Goal: Information Seeking & Learning: Learn about a topic

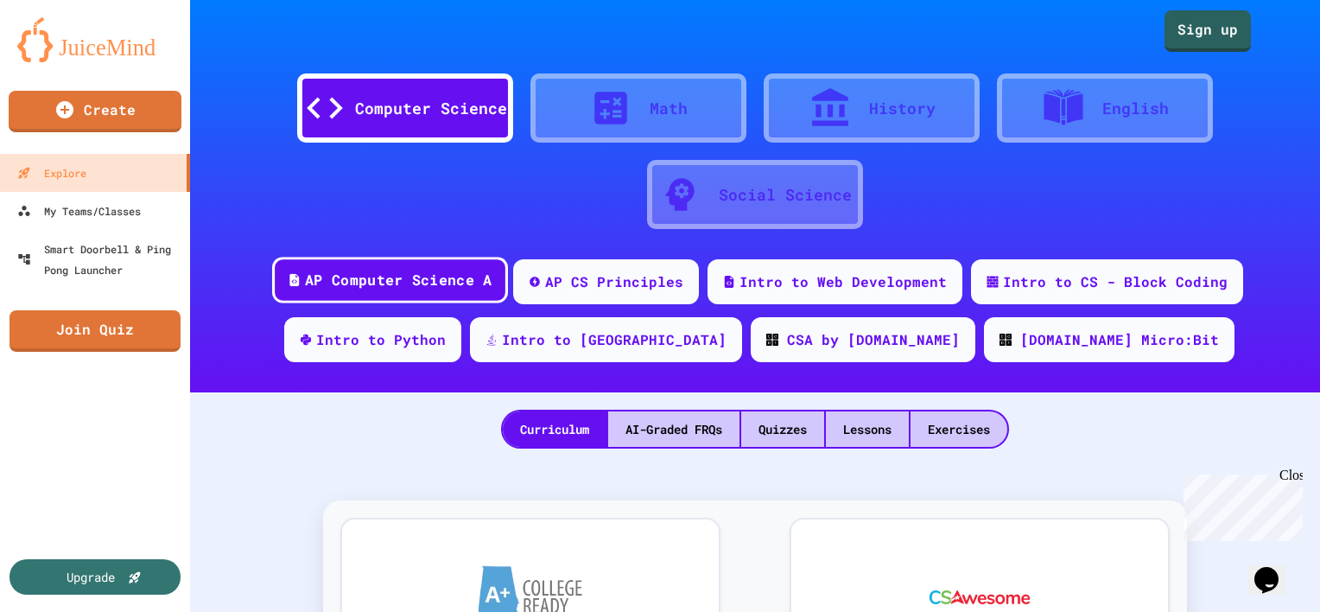
click at [418, 282] on div "AP Computer Science A" at bounding box center [398, 280] width 187 height 22
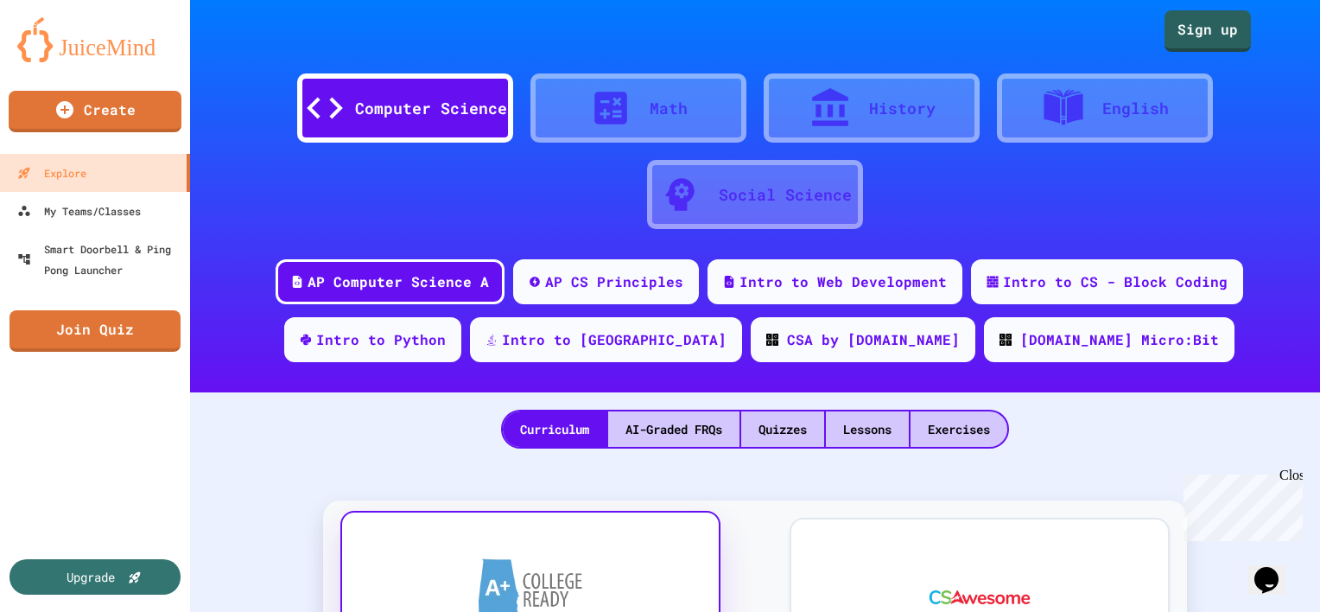
scroll to position [345, 0]
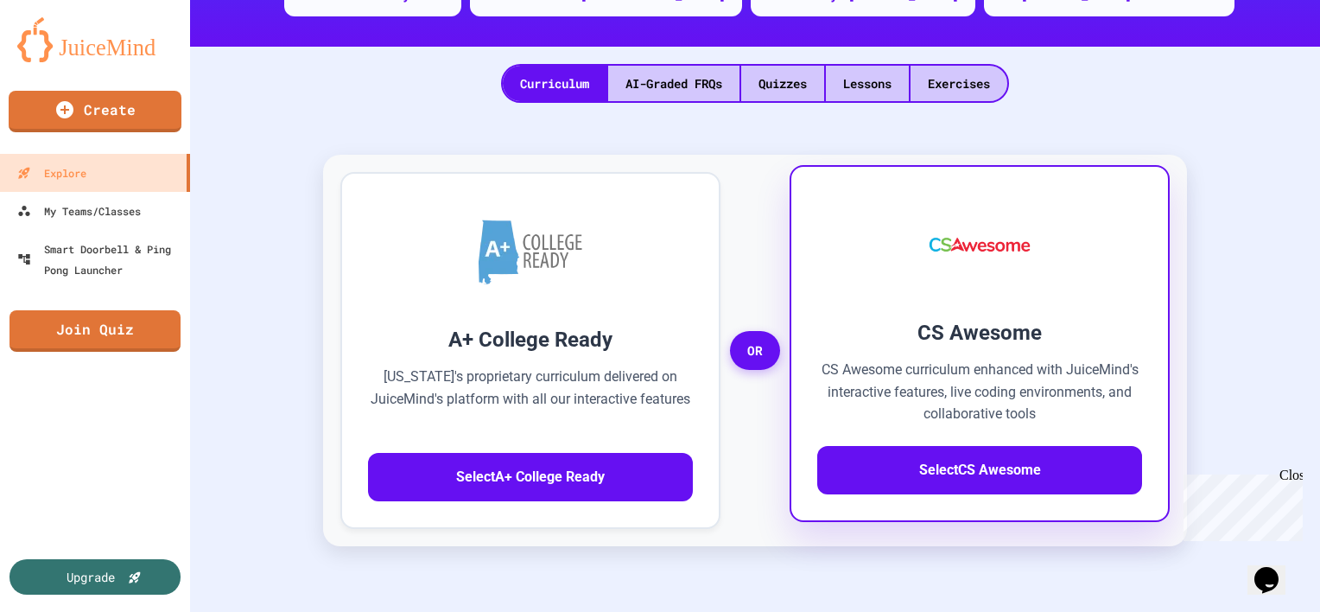
click at [871, 358] on p "CS Awesome curriculum enhanced with JuiceMind's interactive features, live codi…" at bounding box center [979, 391] width 325 height 67
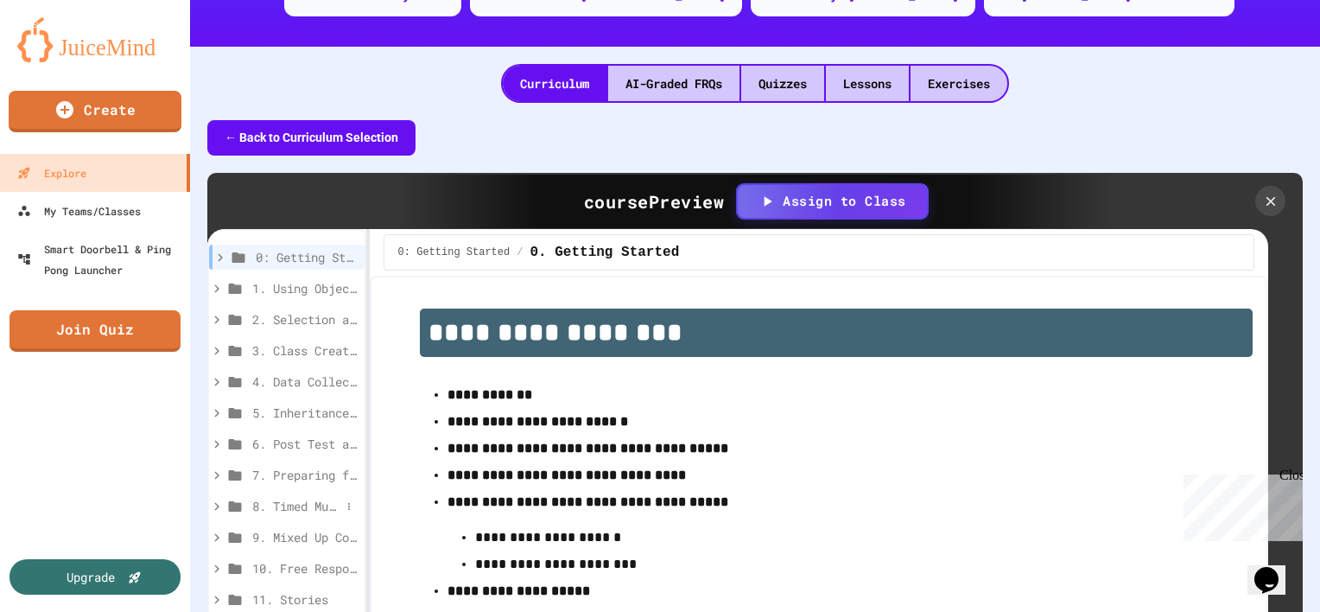
scroll to position [518, 0]
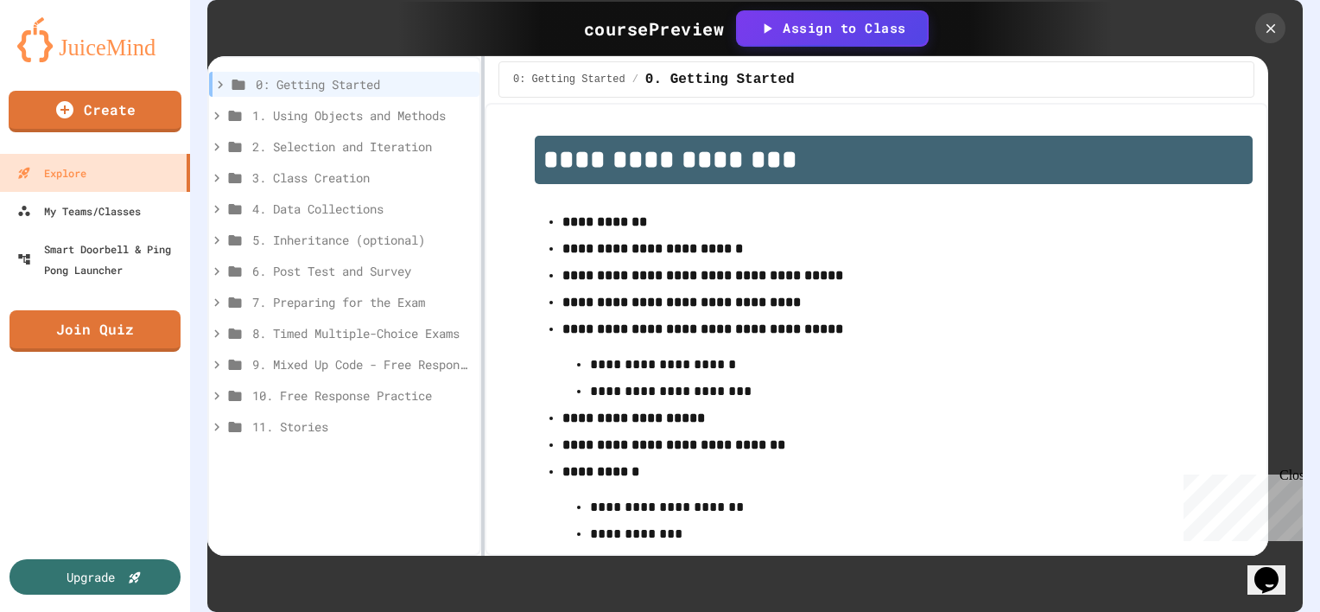
click at [481, 100] on div at bounding box center [482, 305] width 3 height 499
click at [375, 114] on span "1. Using Objects and Methods" at bounding box center [353, 115] width 203 height 18
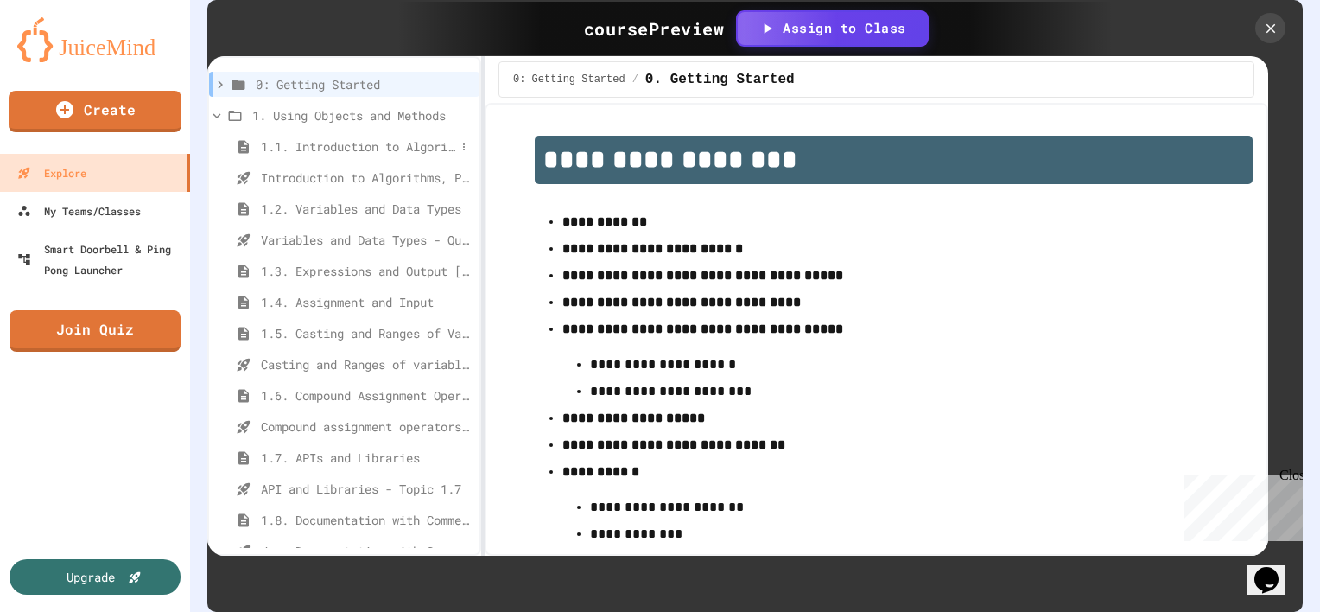
click at [383, 141] on span "1.1. Introduction to Algorithms, Programming, and Compilers" at bounding box center [358, 146] width 194 height 18
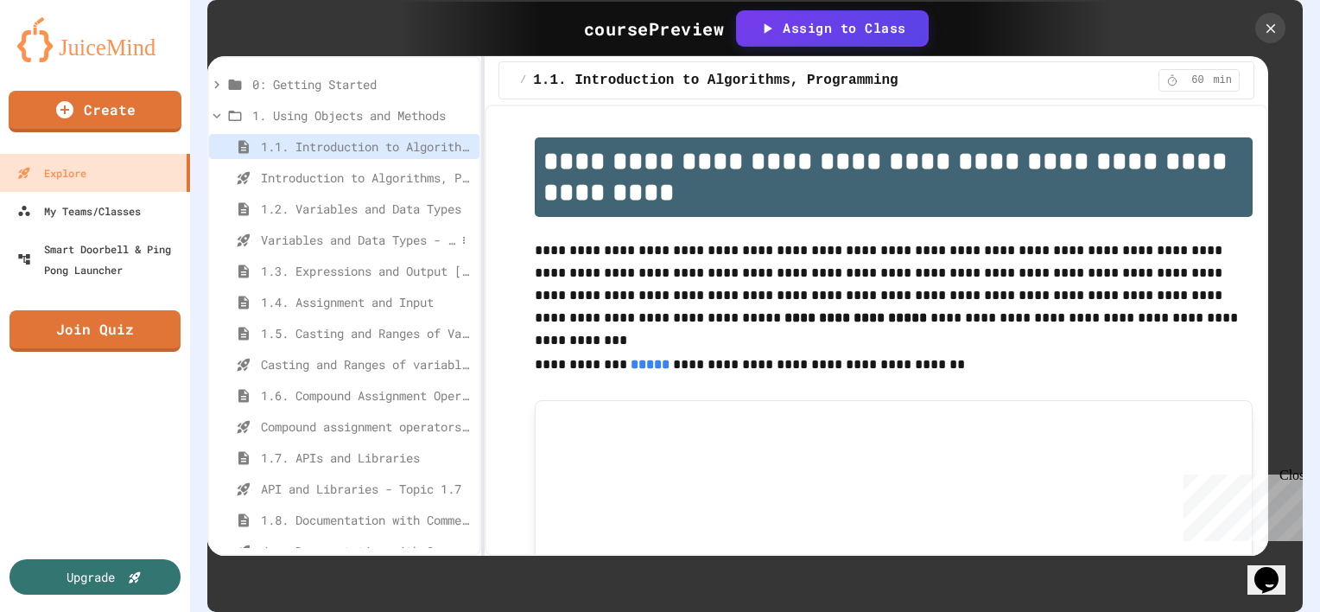
scroll to position [173, 0]
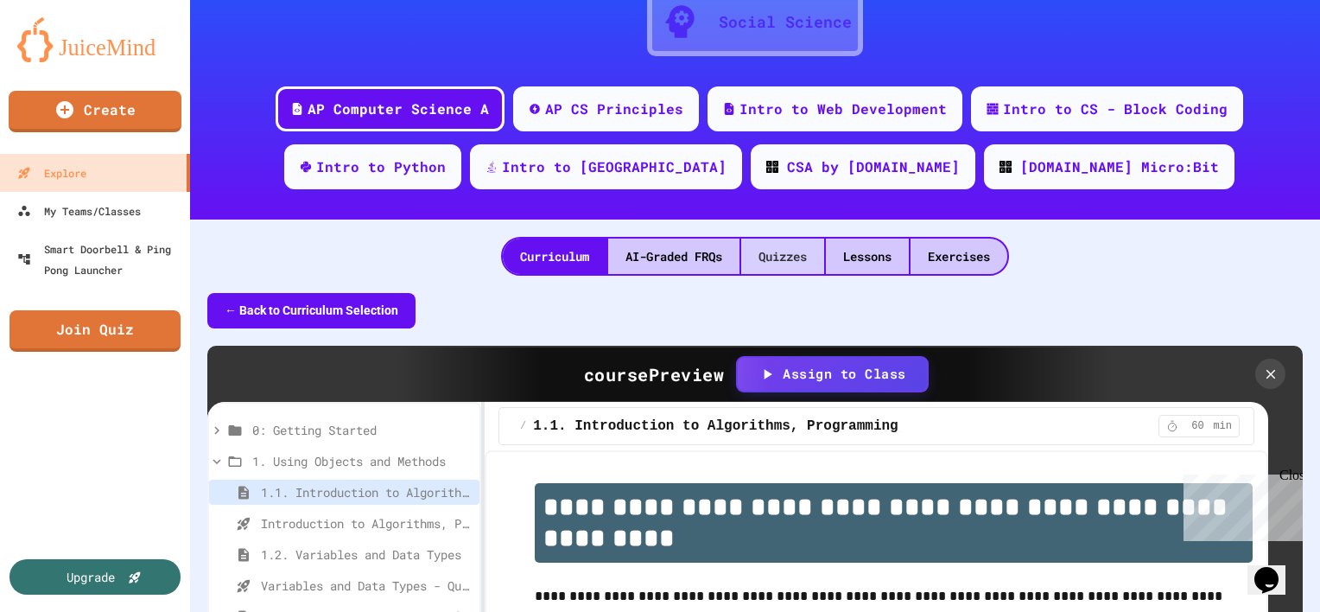
click at [782, 257] on div "Quizzes" at bounding box center [782, 255] width 83 height 35
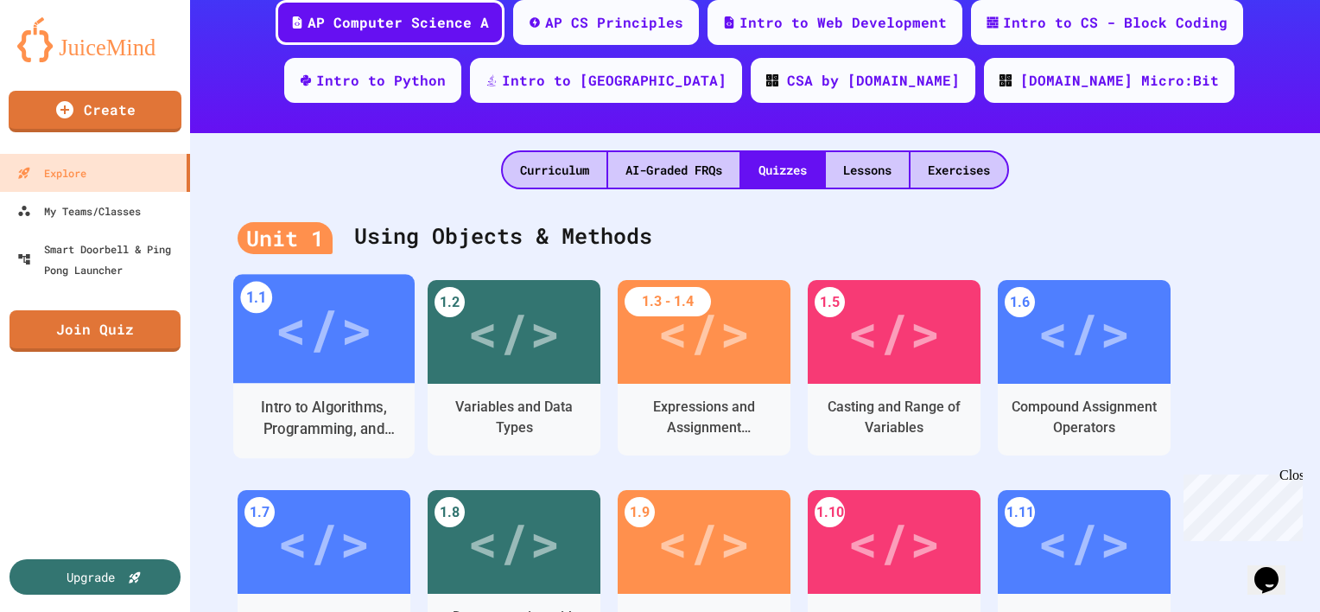
scroll to position [345, 0]
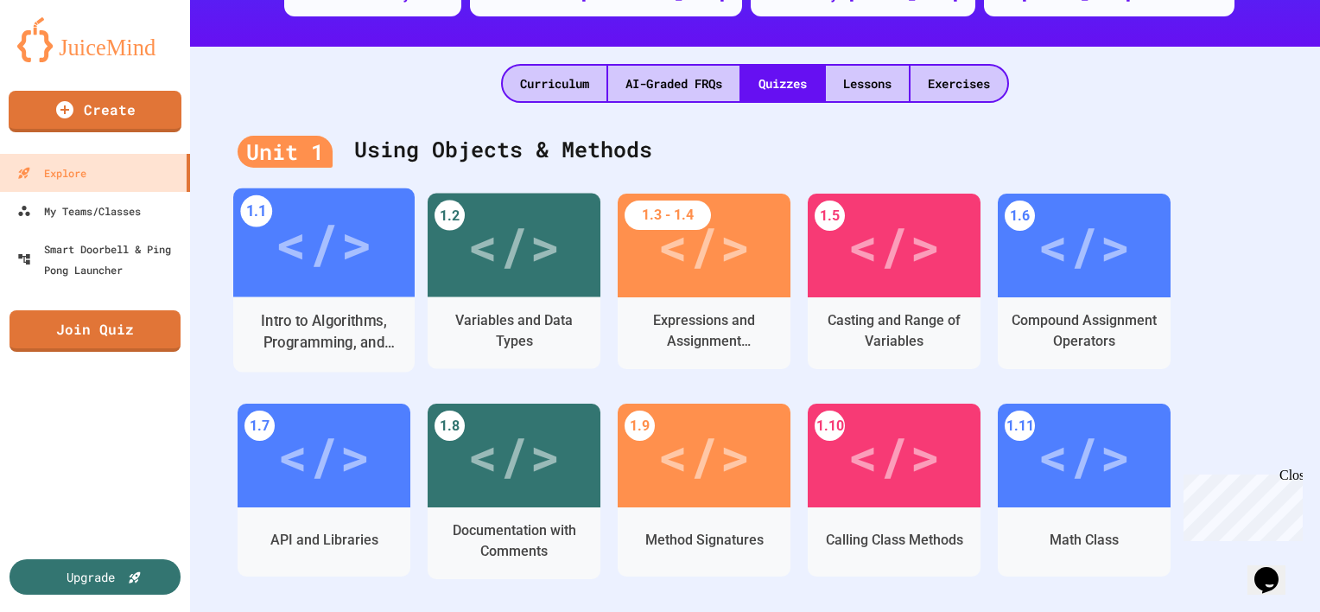
click at [383, 269] on div "</>" at bounding box center [323, 242] width 181 height 109
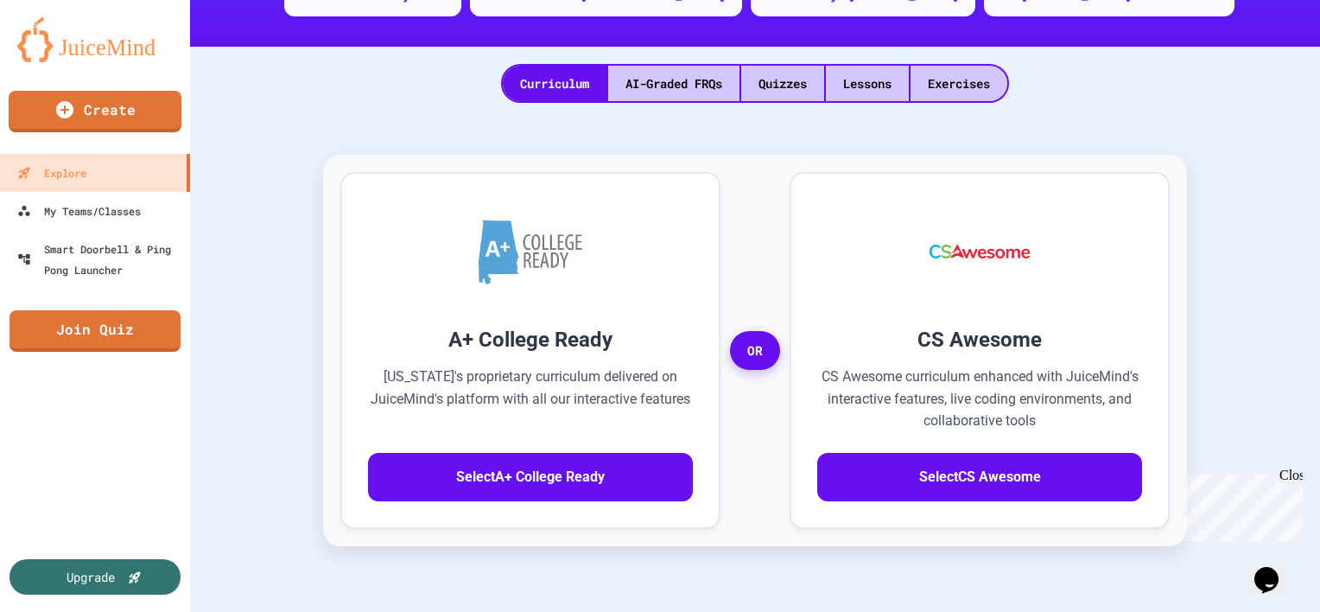
scroll to position [56, 0]
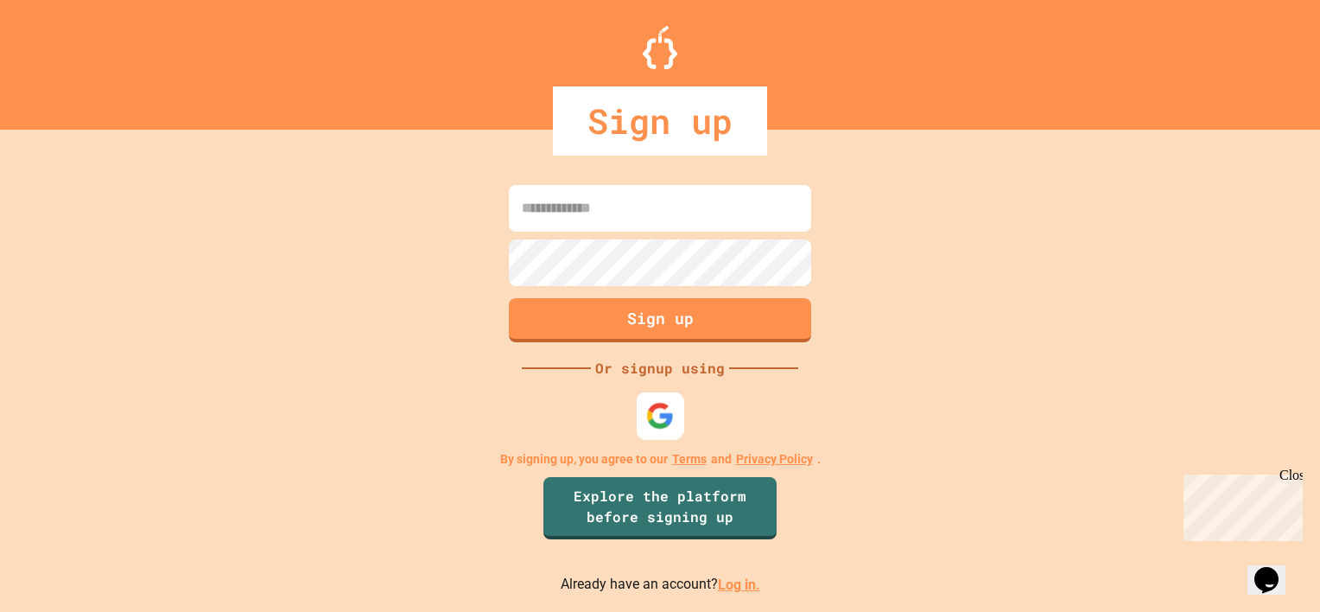
click at [656, 422] on img at bounding box center [660, 416] width 29 height 29
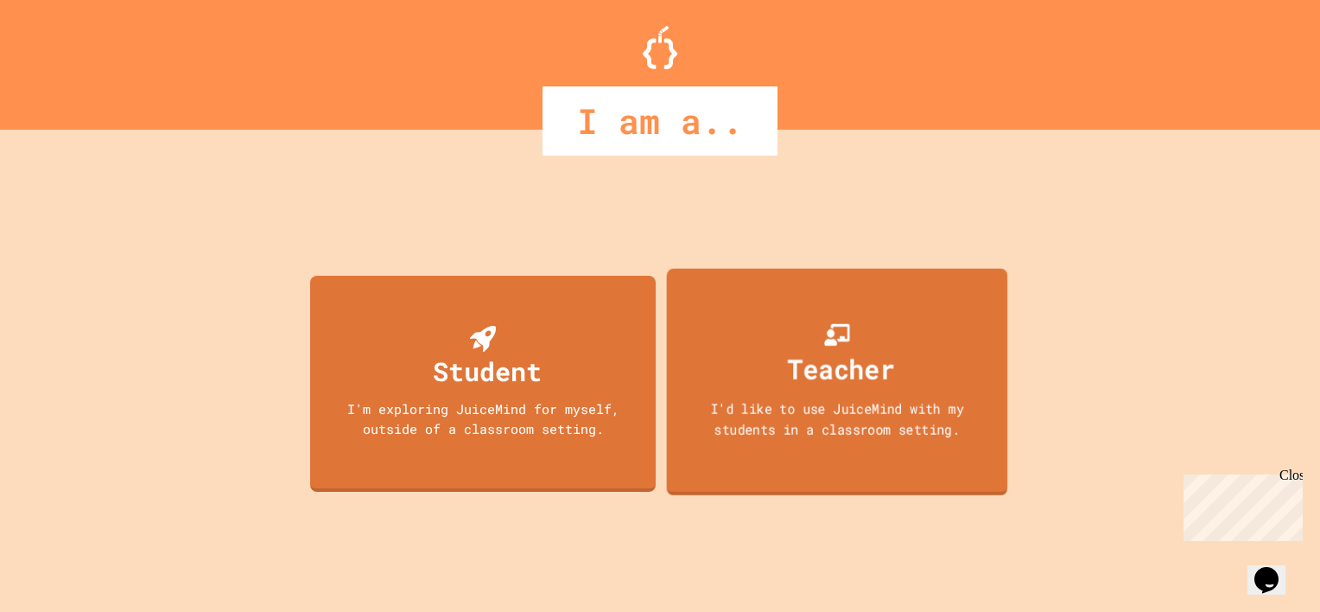
click at [807, 405] on div "I'd like to use JuiceMind with my students in a classroom setting." at bounding box center [836, 418] width 307 height 41
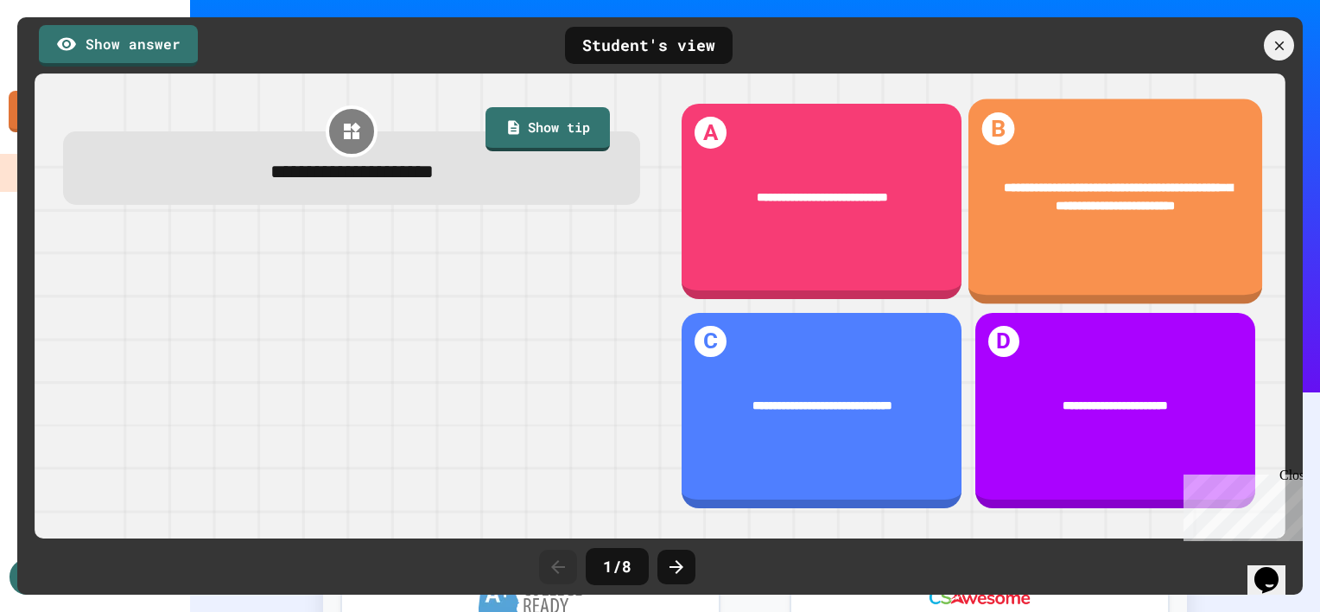
click at [1047, 214] on div "**********" at bounding box center [1115, 197] width 294 height 86
click at [1051, 215] on div "**********" at bounding box center [1115, 197] width 294 height 86
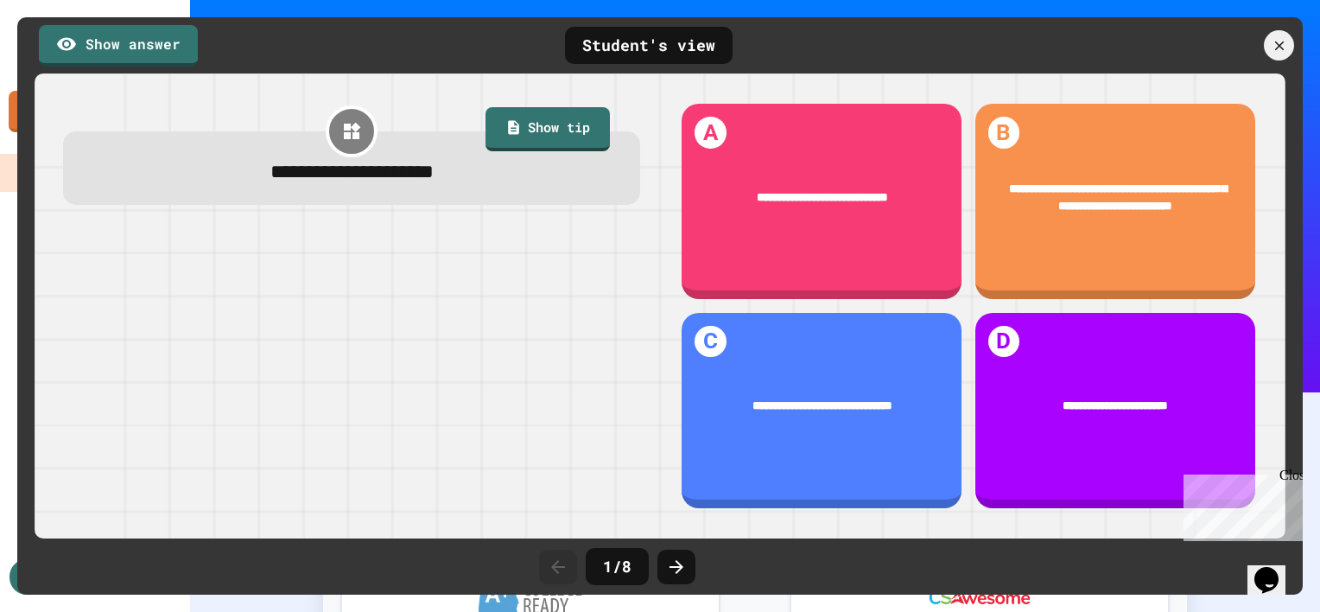
click at [1289, 476] on div "Close" at bounding box center [1290, 478] width 22 height 22
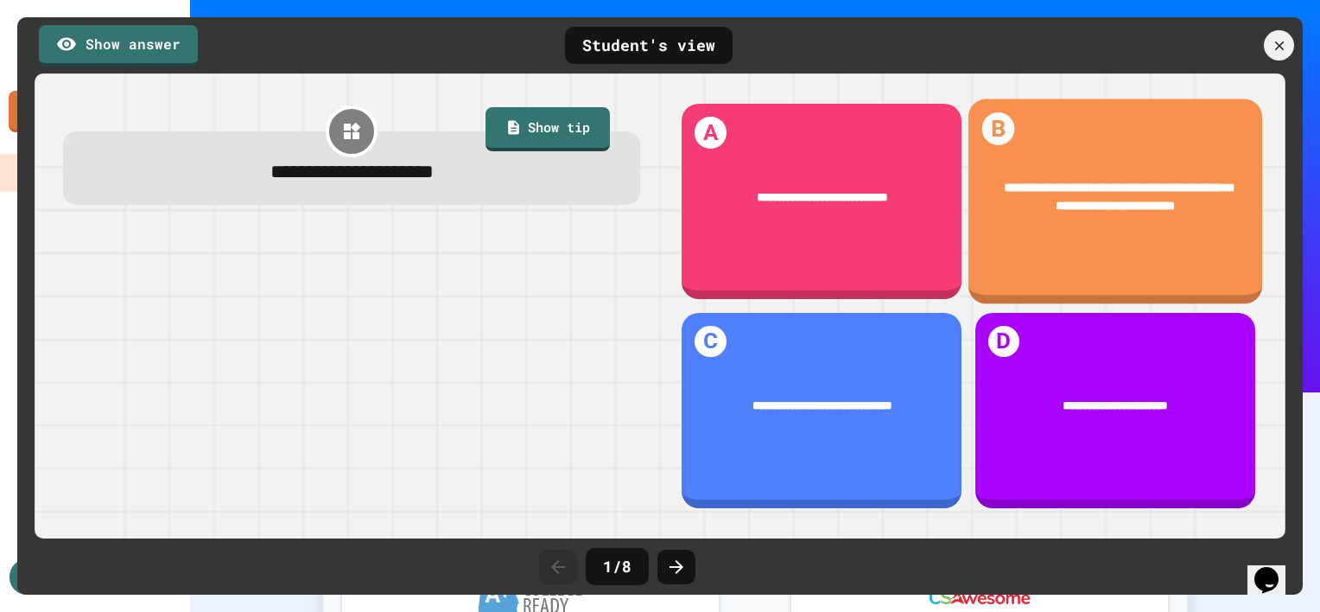
click at [1062, 221] on div "**********" at bounding box center [1115, 197] width 294 height 86
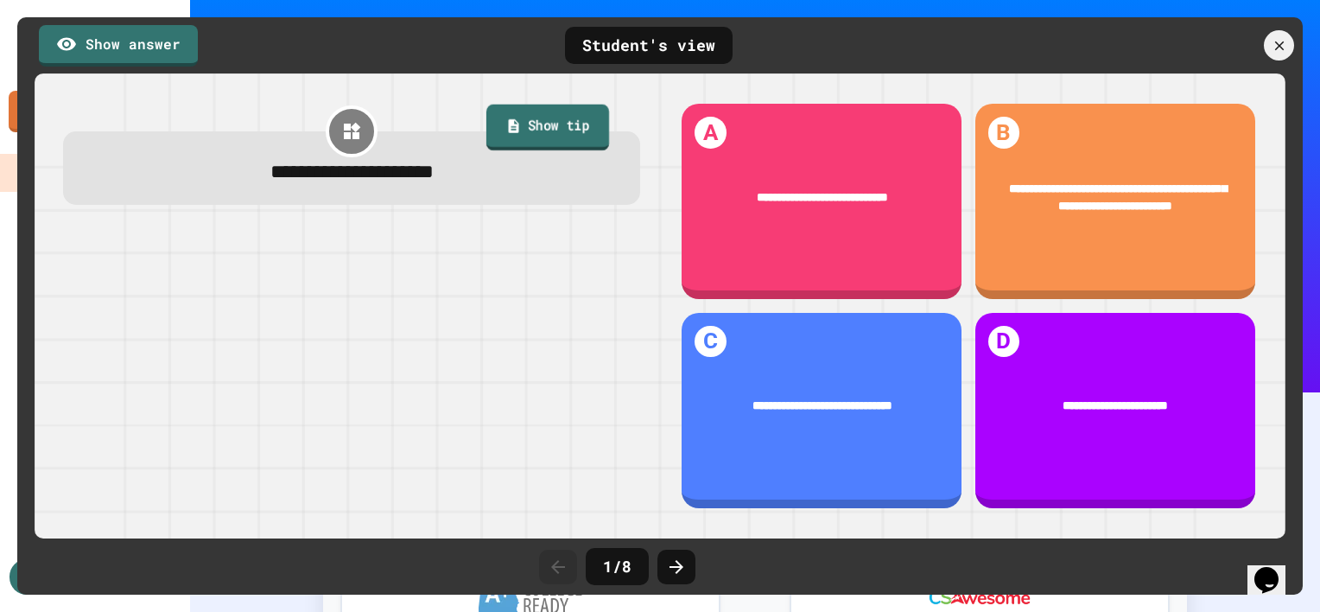
click at [555, 128] on link "Show tip" at bounding box center [547, 128] width 123 height 47
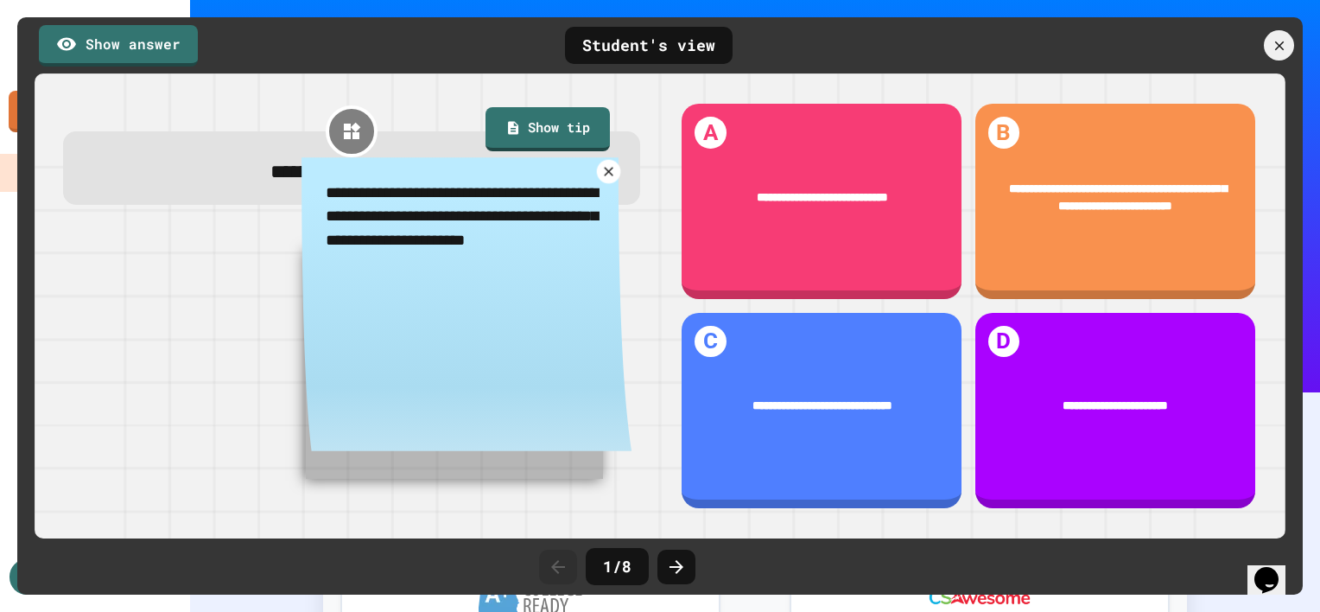
click at [605, 178] on icon at bounding box center [608, 172] width 16 height 16
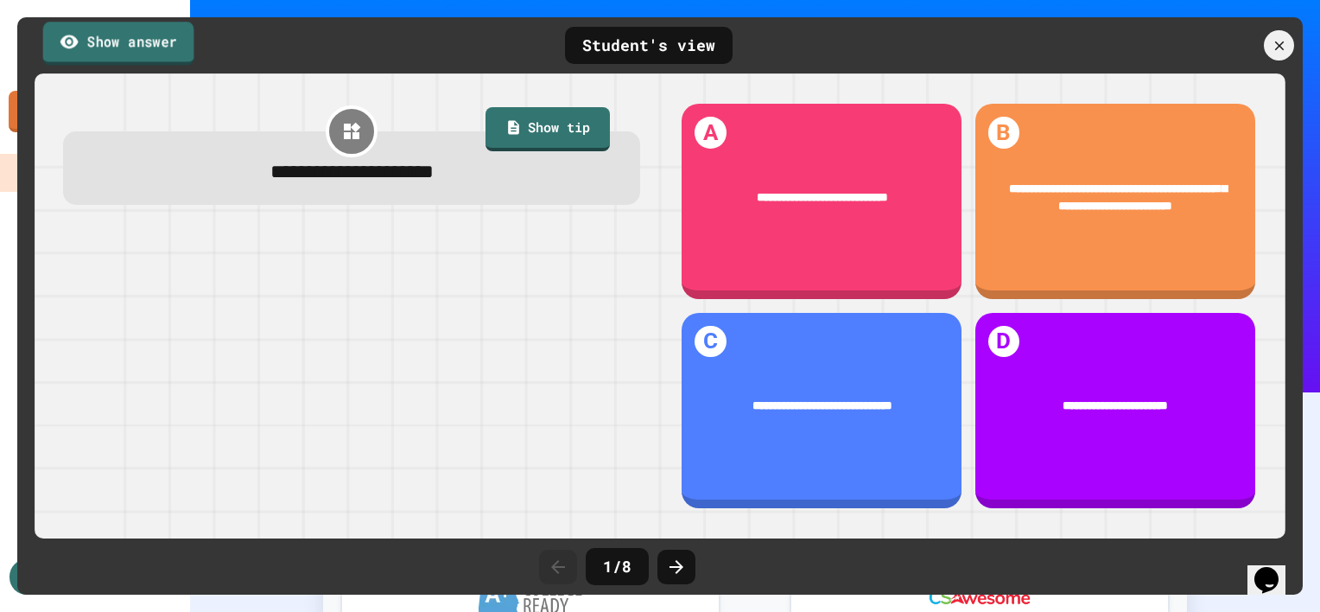
click at [149, 50] on link "Show answer" at bounding box center [118, 43] width 151 height 43
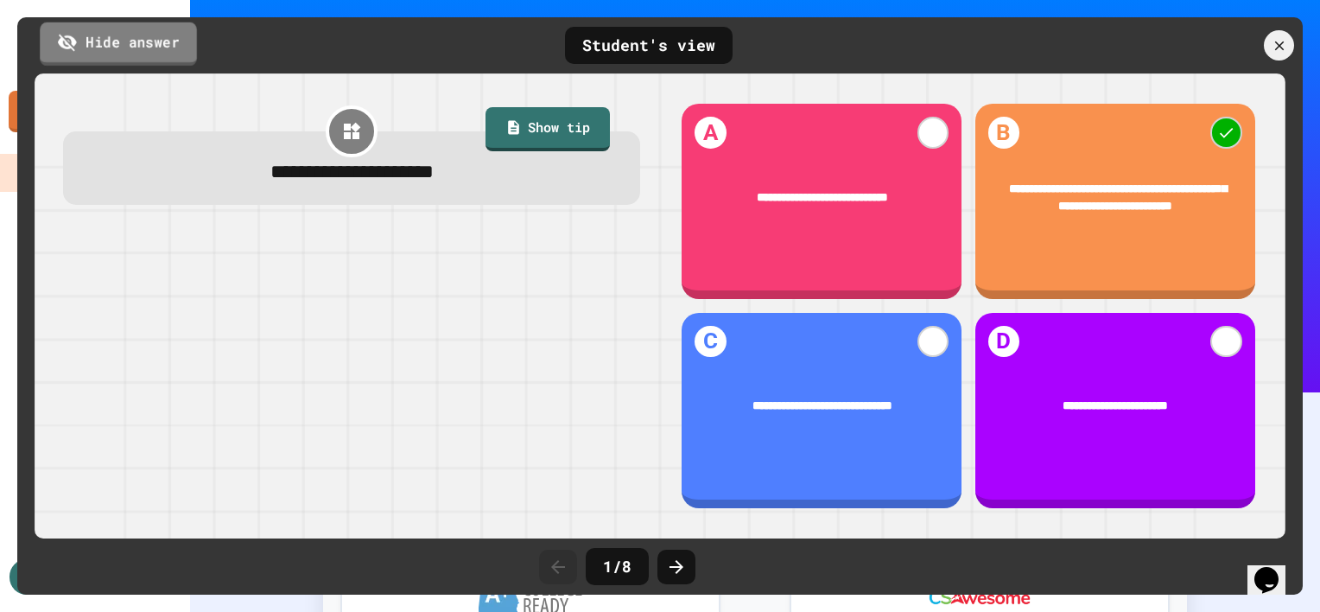
click at [149, 50] on link "Hide answer" at bounding box center [118, 43] width 157 height 43
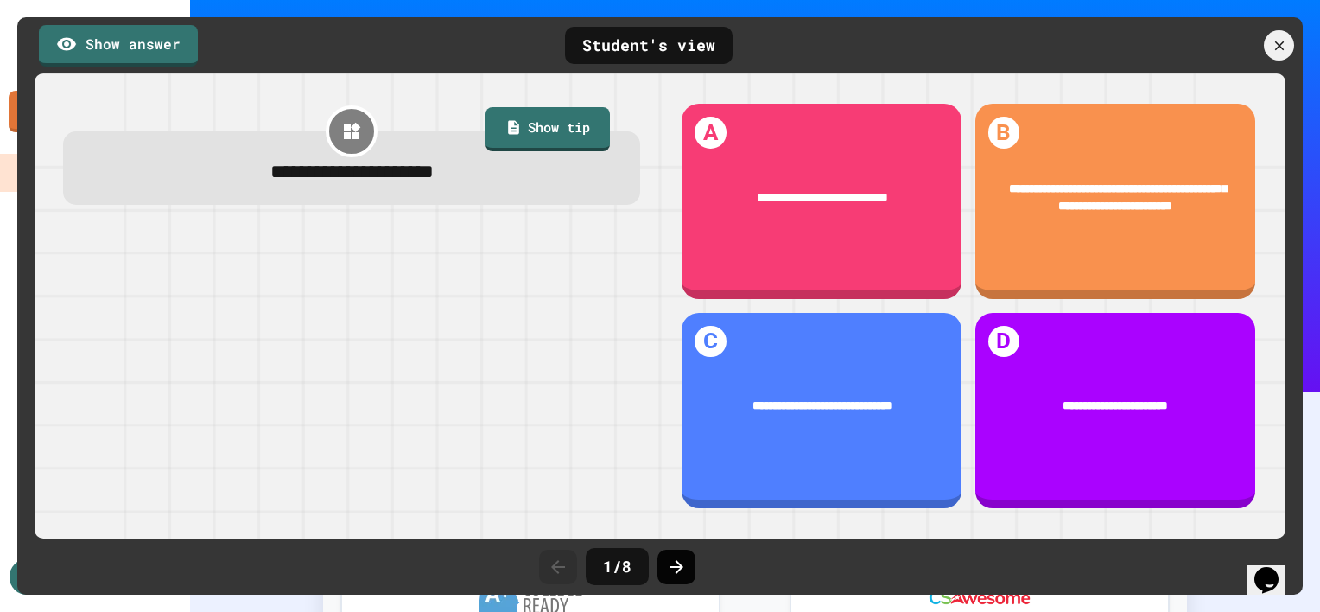
click at [669, 561] on icon at bounding box center [676, 566] width 21 height 21
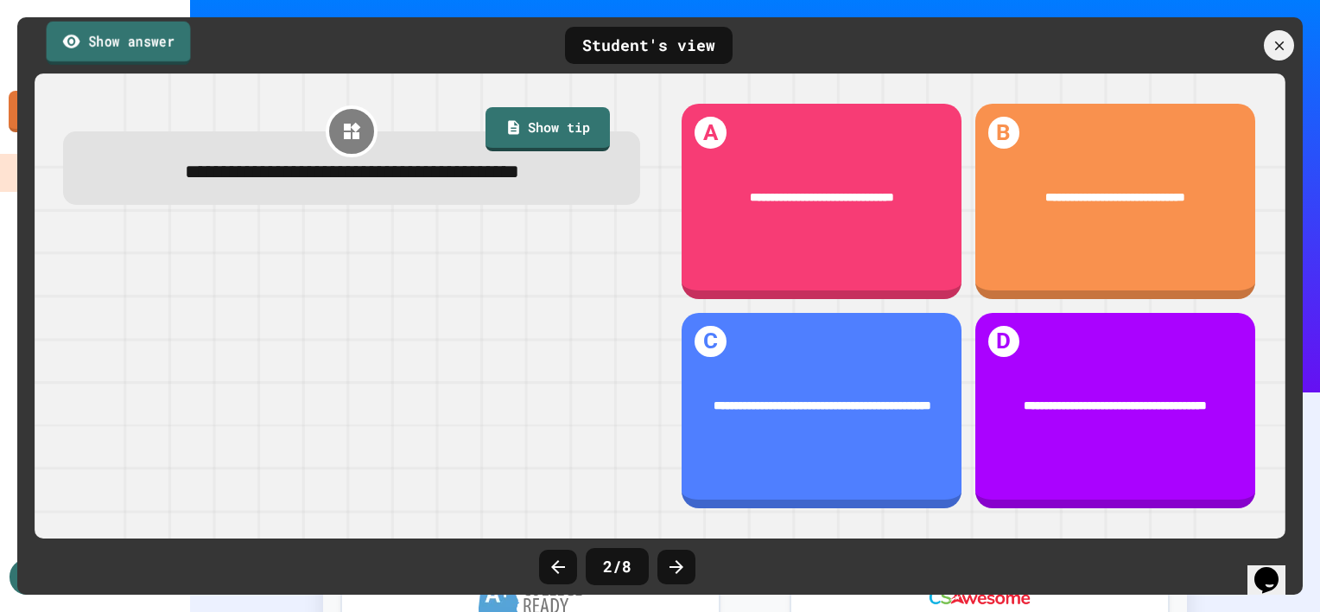
click at [128, 29] on link "Show answer" at bounding box center [119, 42] width 144 height 43
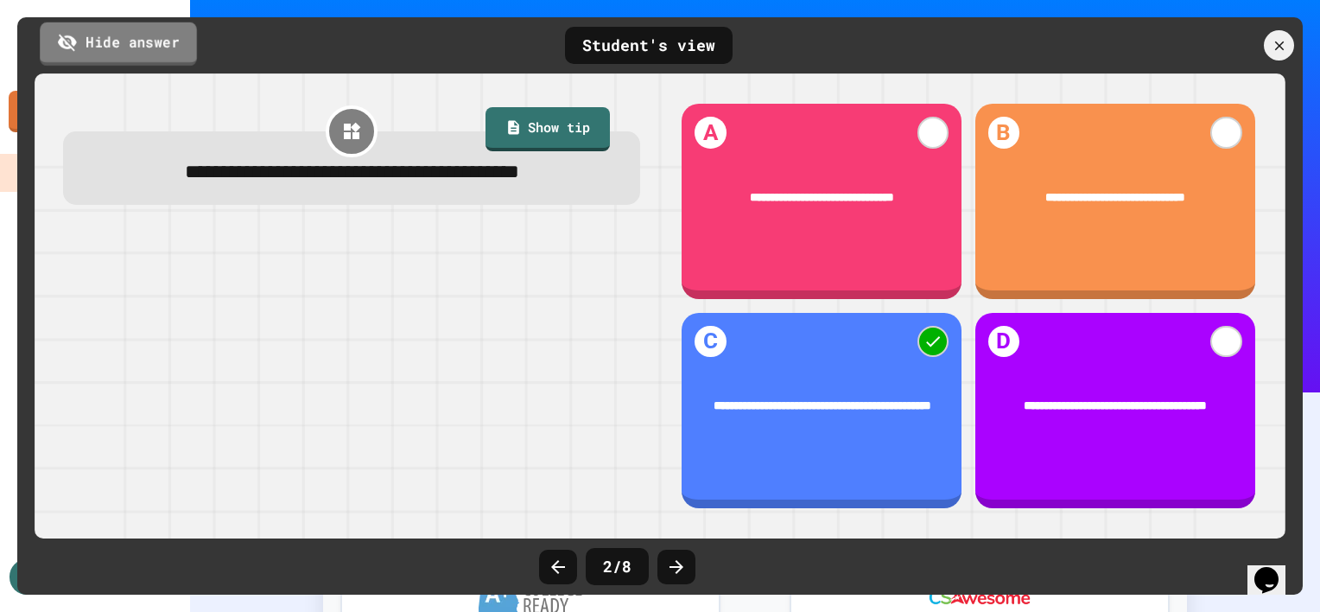
click at [128, 29] on link "Hide answer" at bounding box center [118, 43] width 157 height 43
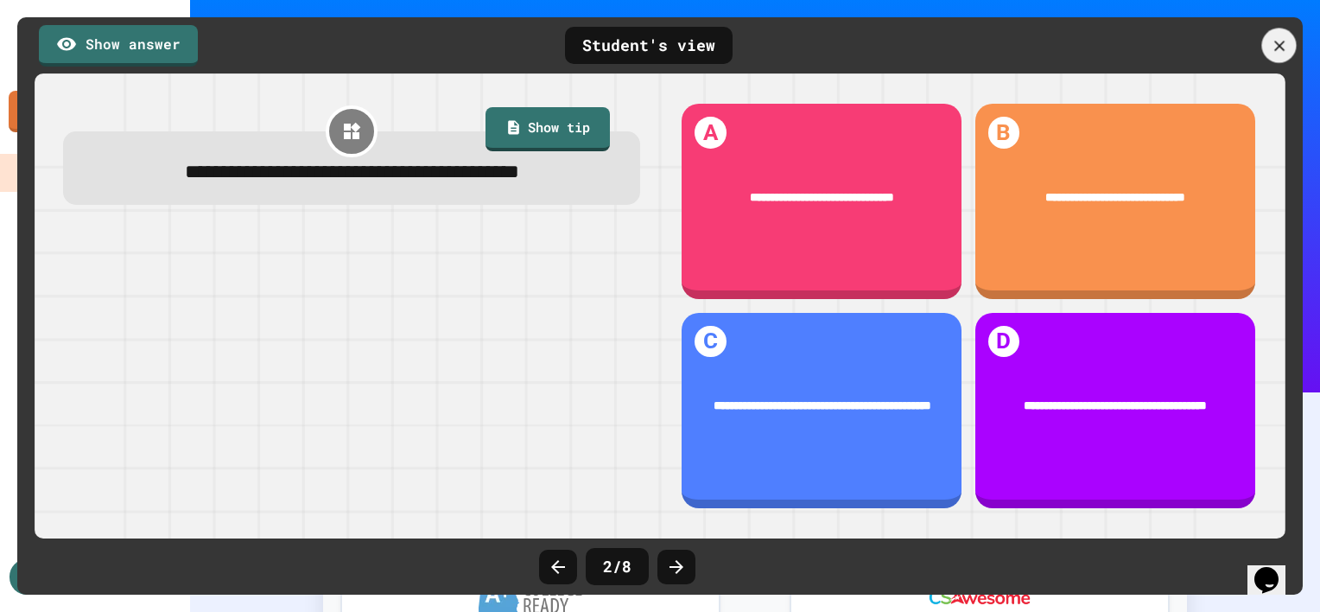
click at [1274, 54] on icon at bounding box center [1279, 45] width 18 height 18
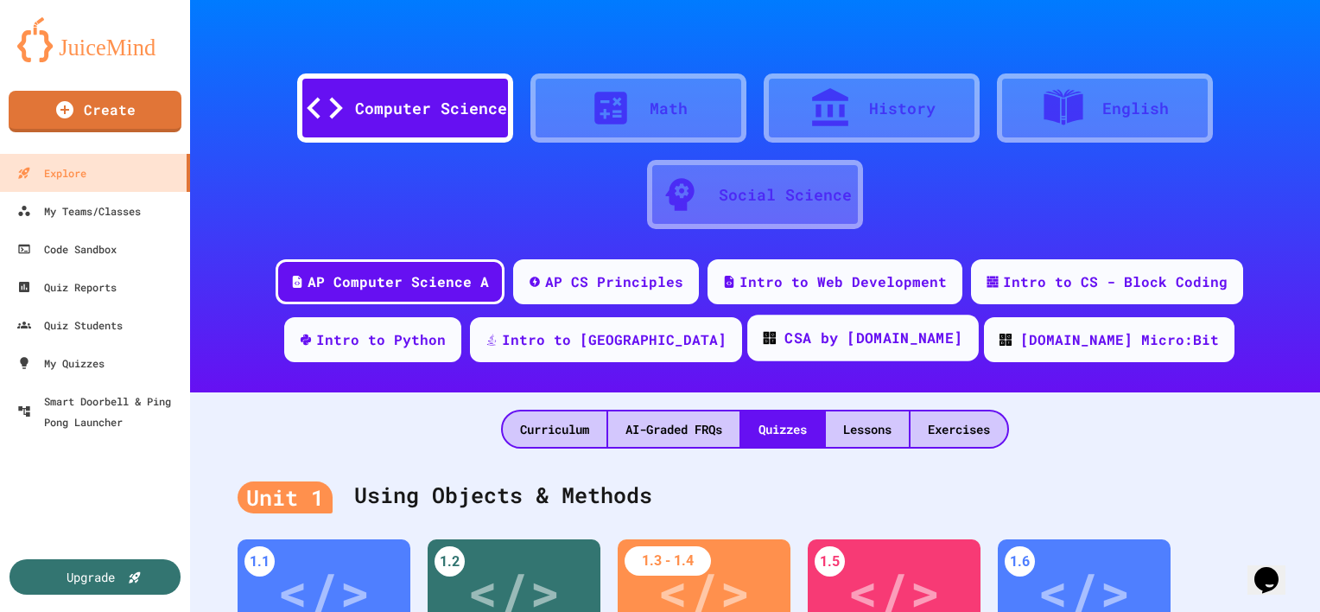
click at [815, 331] on div "CSA by [DOMAIN_NAME]" at bounding box center [873, 338] width 178 height 22
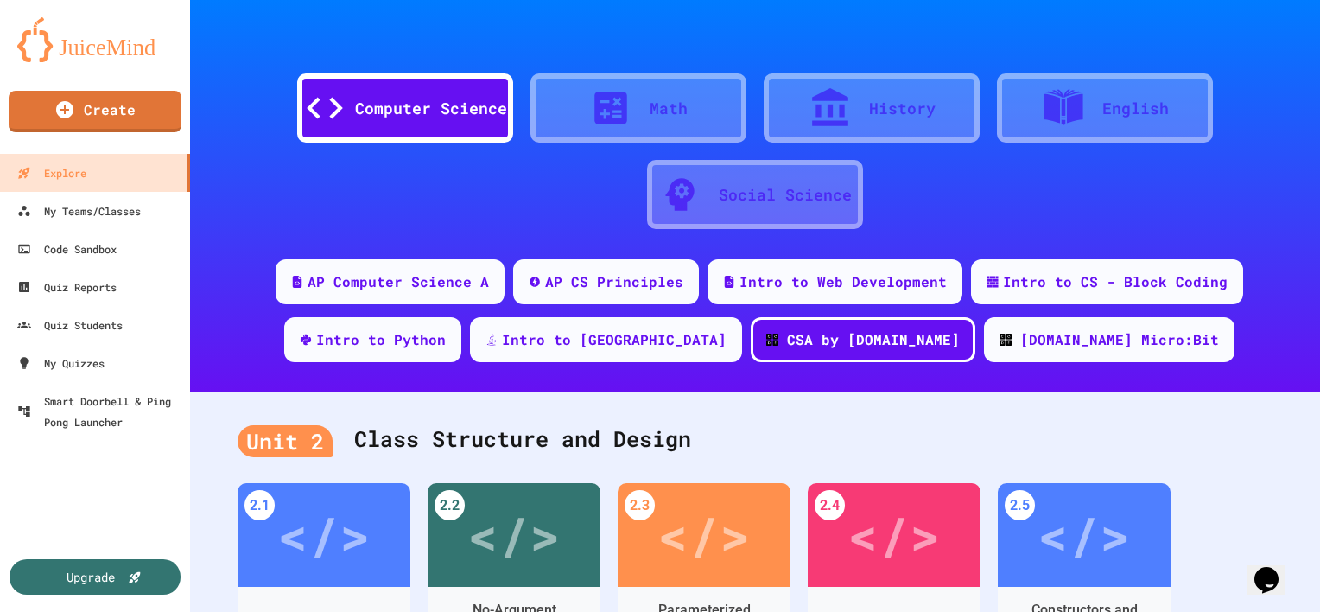
scroll to position [173, 0]
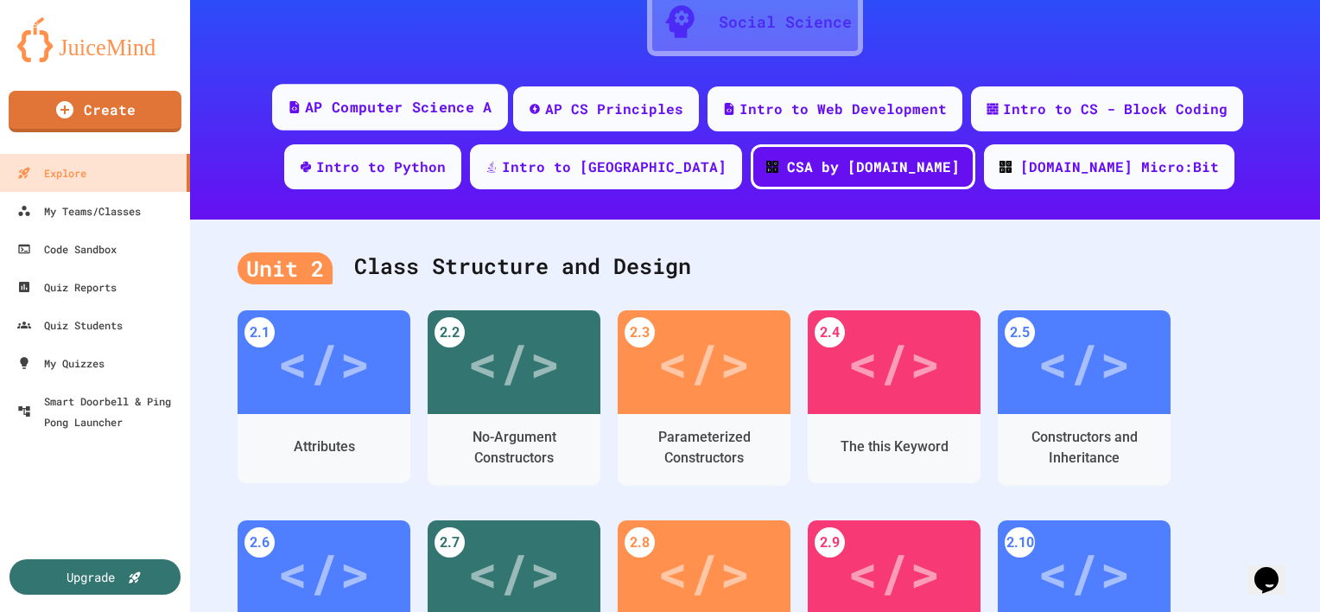
click at [428, 104] on div "AP Computer Science A" at bounding box center [398, 108] width 187 height 22
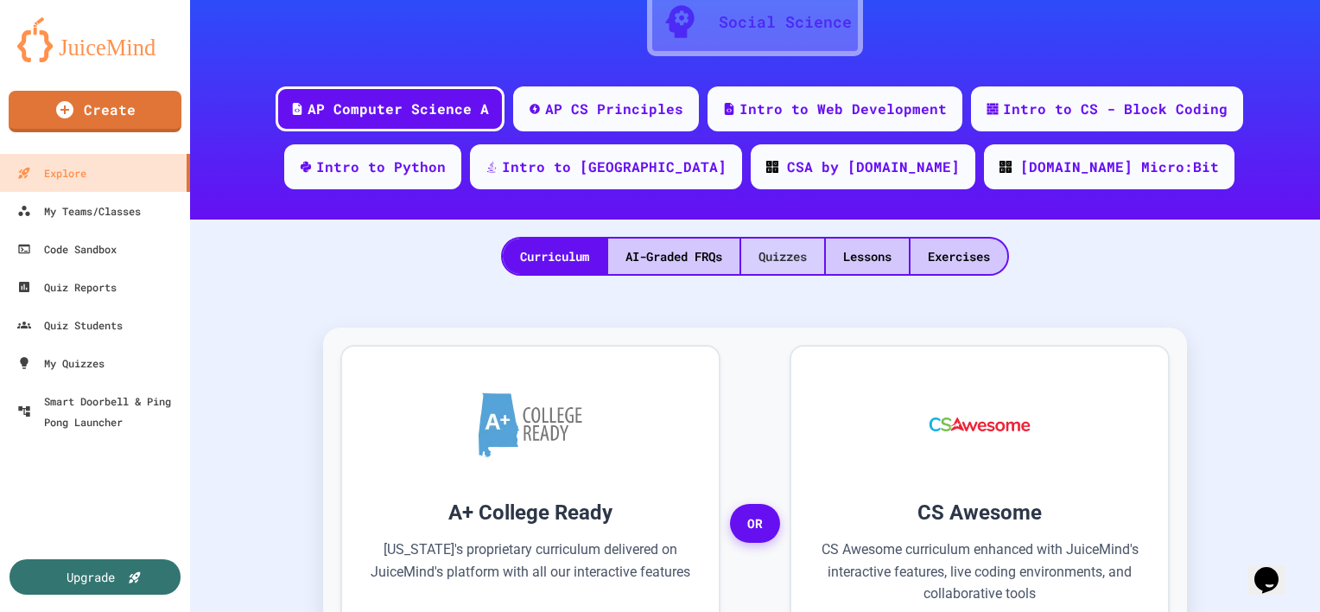
click at [778, 261] on div "Quizzes" at bounding box center [782, 255] width 83 height 35
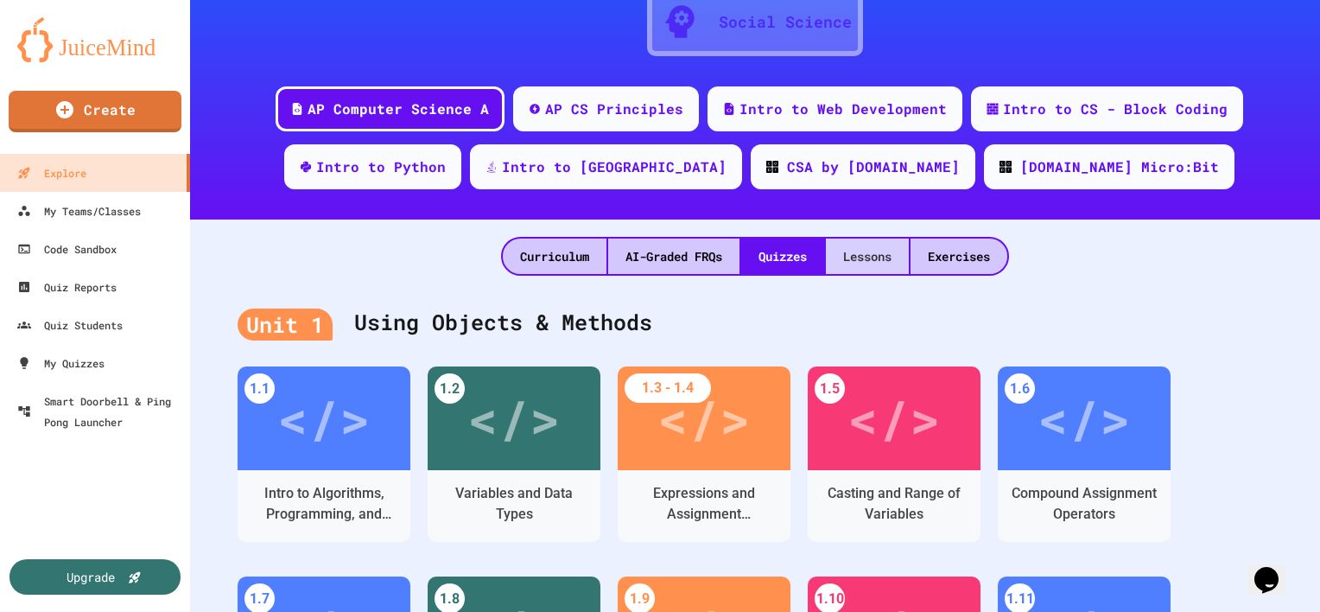
click at [859, 246] on div "Lessons" at bounding box center [867, 255] width 83 height 35
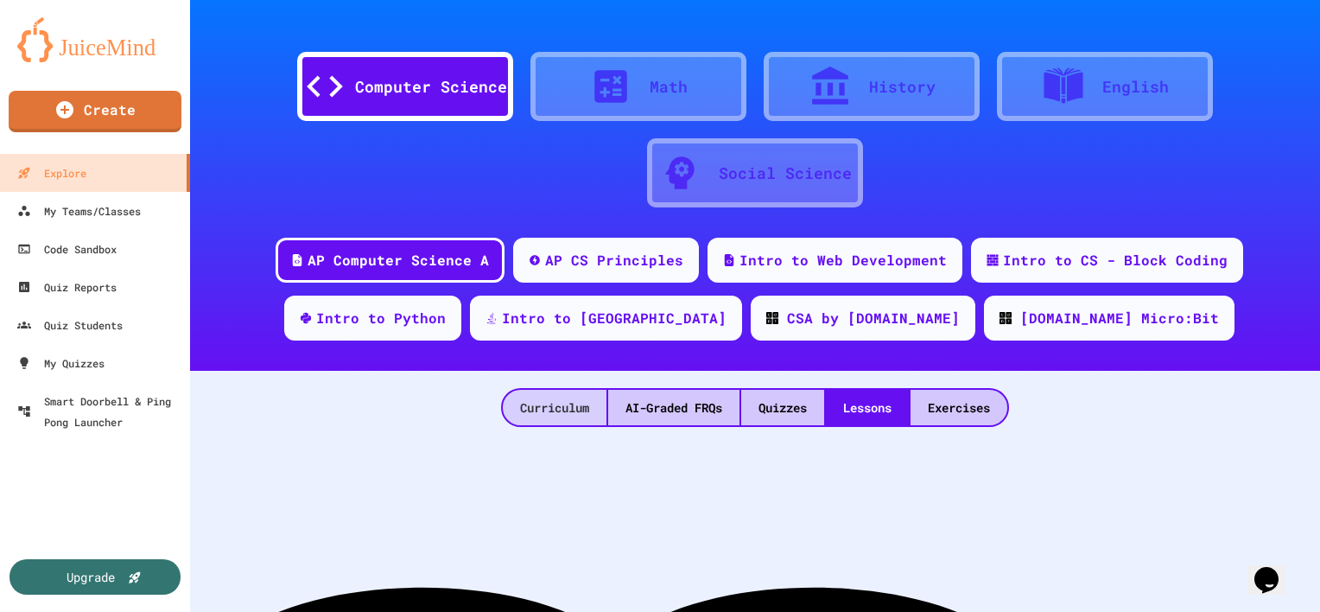
click at [573, 404] on div "Curriculum" at bounding box center [555, 407] width 104 height 35
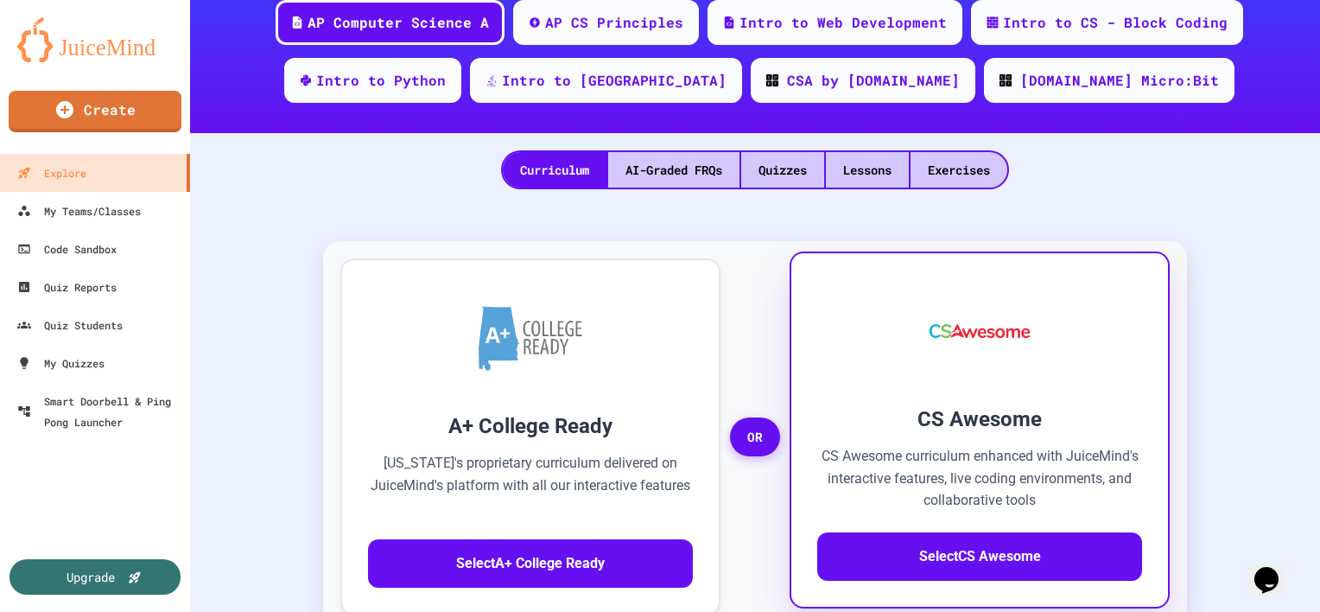
scroll to position [345, 0]
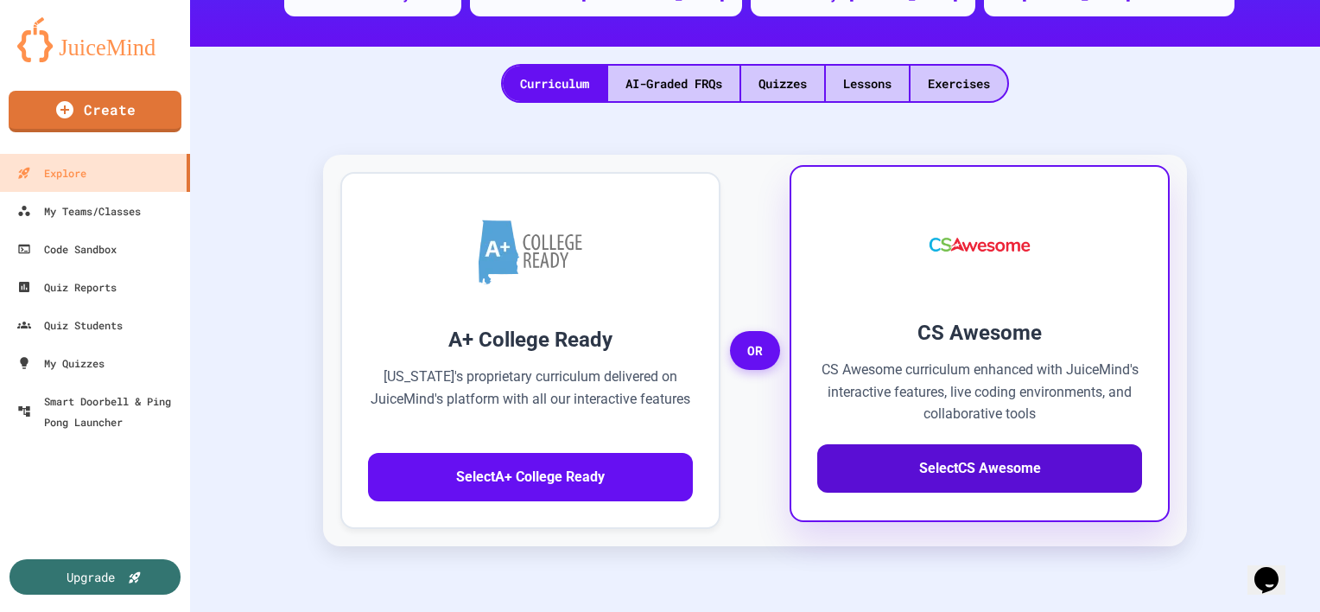
click at [973, 478] on button "Select CS Awesome" at bounding box center [979, 468] width 325 height 48
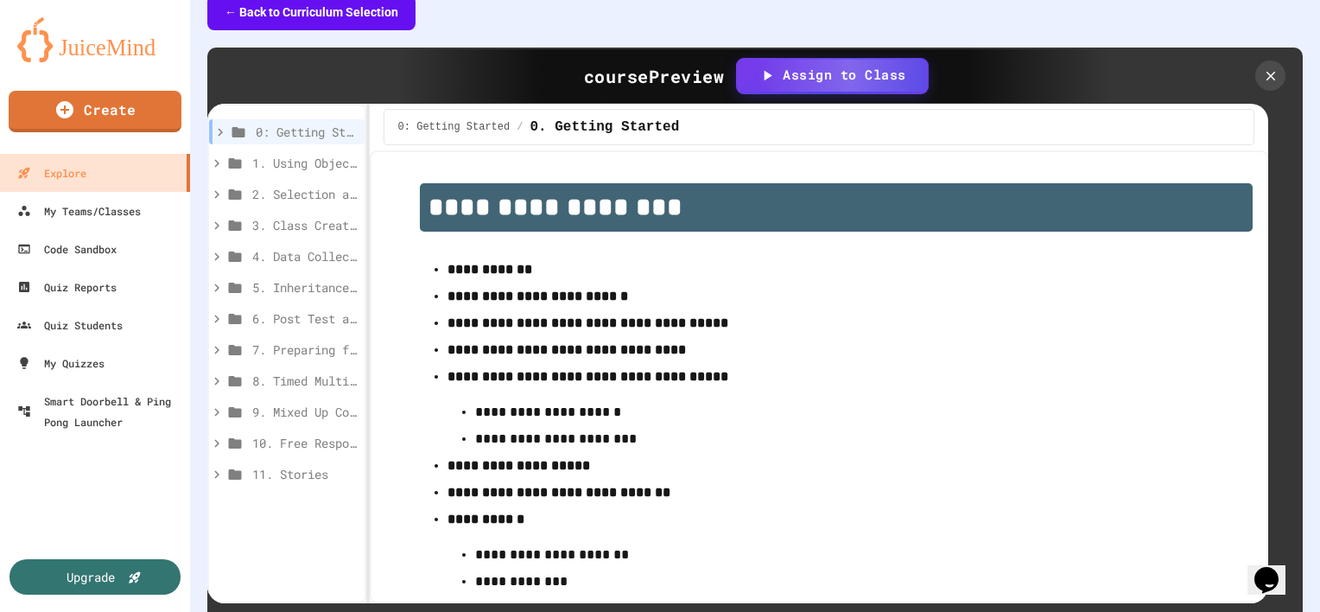
scroll to position [60, 0]
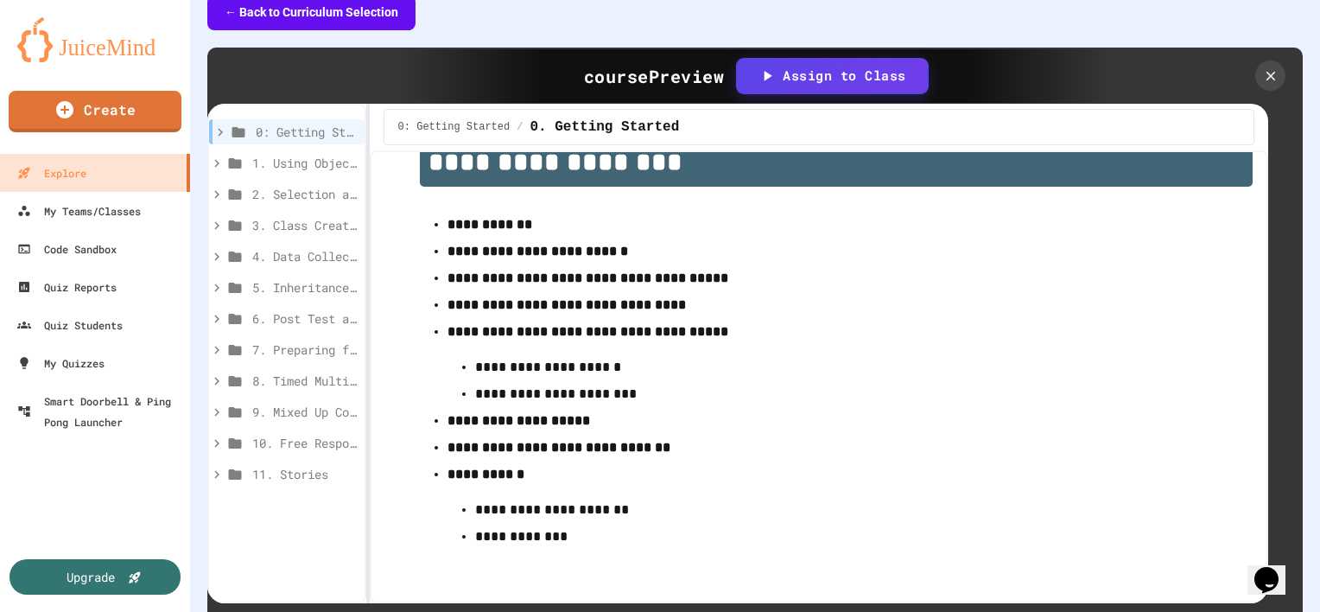
click at [537, 419] on strong "**********" at bounding box center [518, 420] width 143 height 13
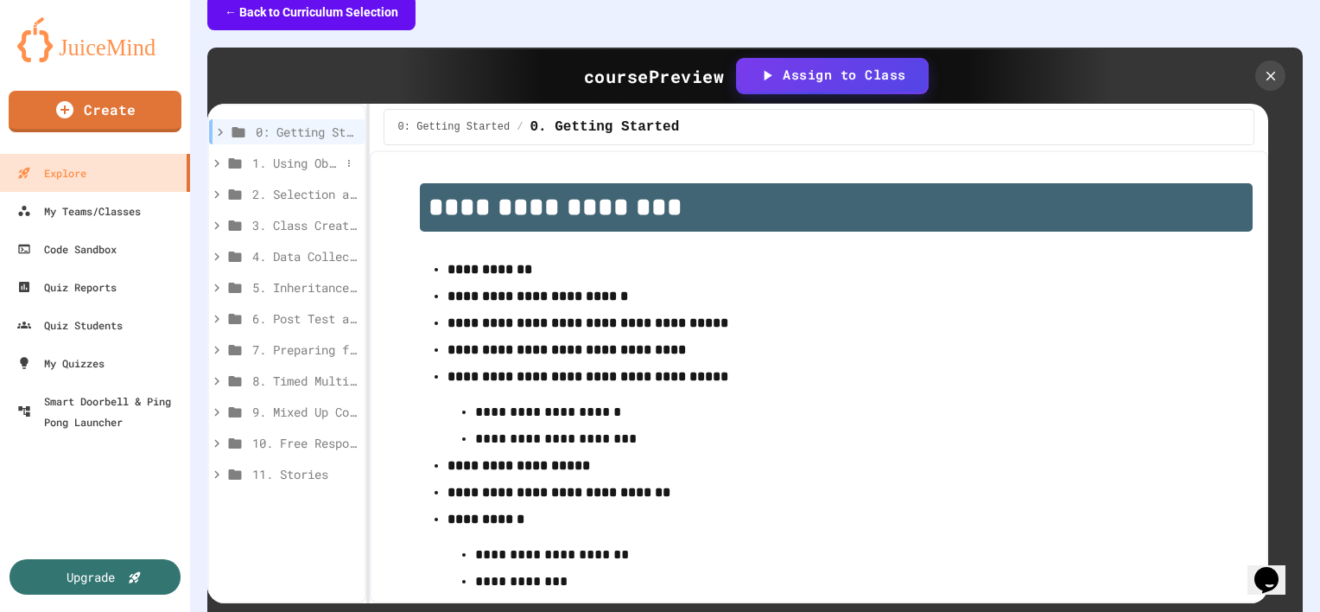
click at [284, 156] on span "1. Using Objects and Methods" at bounding box center [296, 163] width 88 height 18
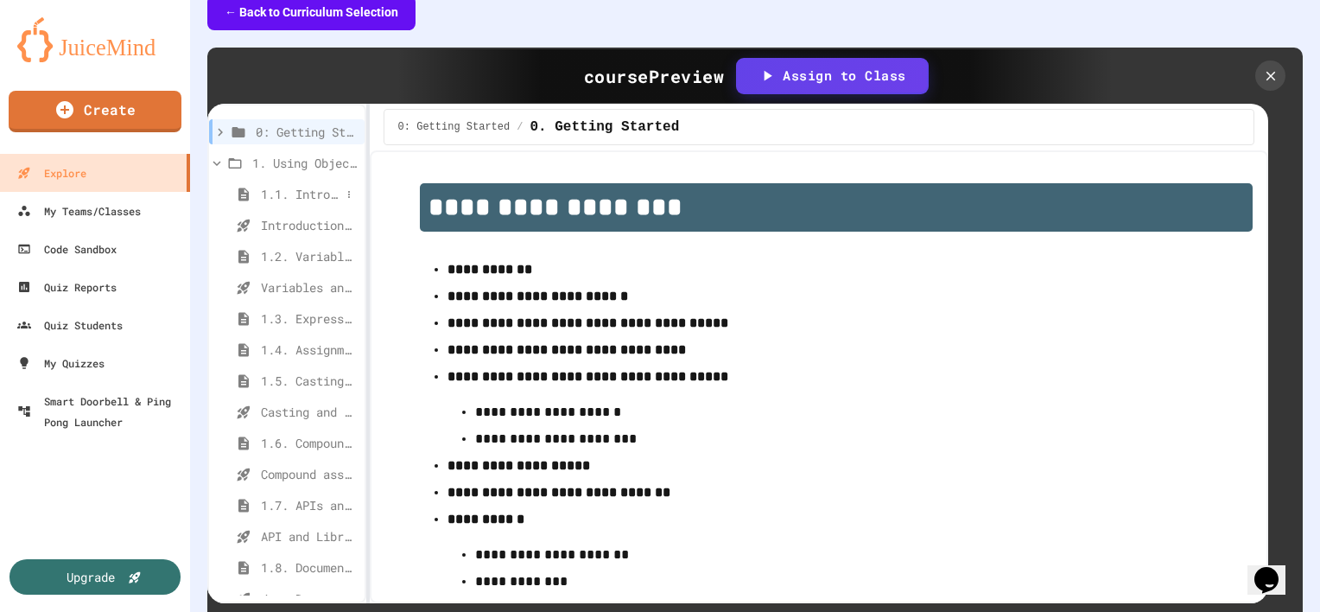
click at [302, 189] on span "1.1. Introduction to Algorithms, Programming, and Compilers" at bounding box center [300, 194] width 79 height 18
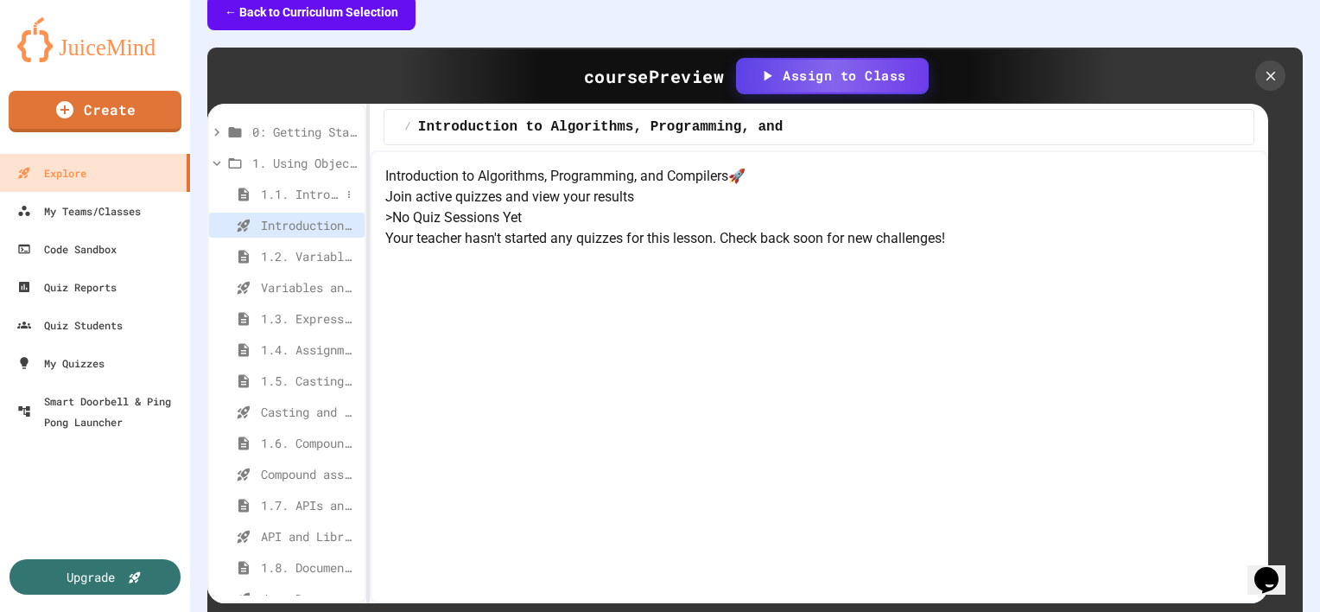
click at [273, 194] on span "1.1. Introduction to Algorithms, Programming, and Compilers" at bounding box center [300, 194] width 79 height 18
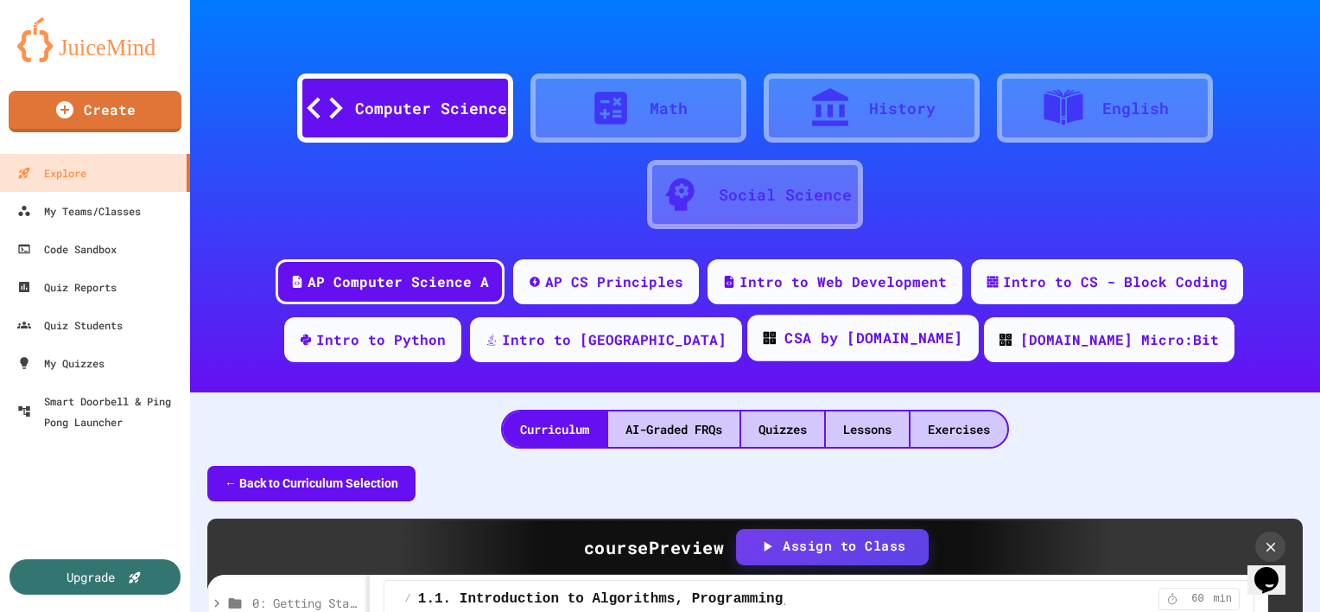
click at [846, 352] on div "CSA by [DOMAIN_NAME]" at bounding box center [862, 337] width 231 height 47
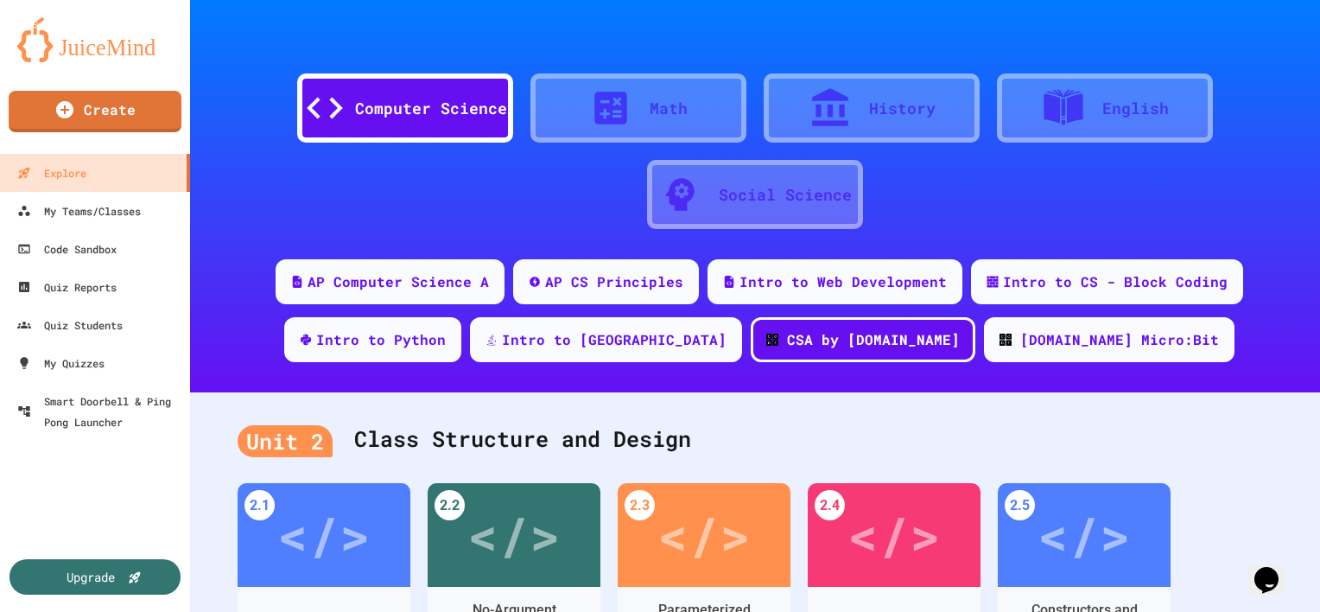
scroll to position [173, 0]
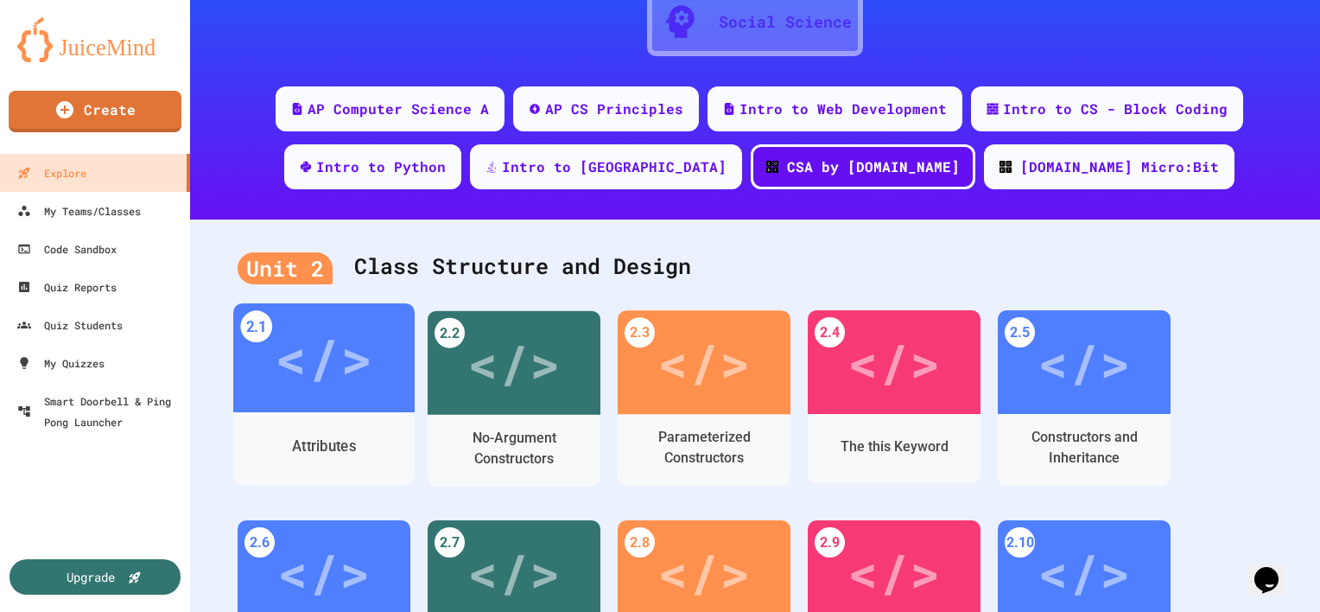
click at [355, 434] on div "Attributes" at bounding box center [323, 447] width 181 height 50
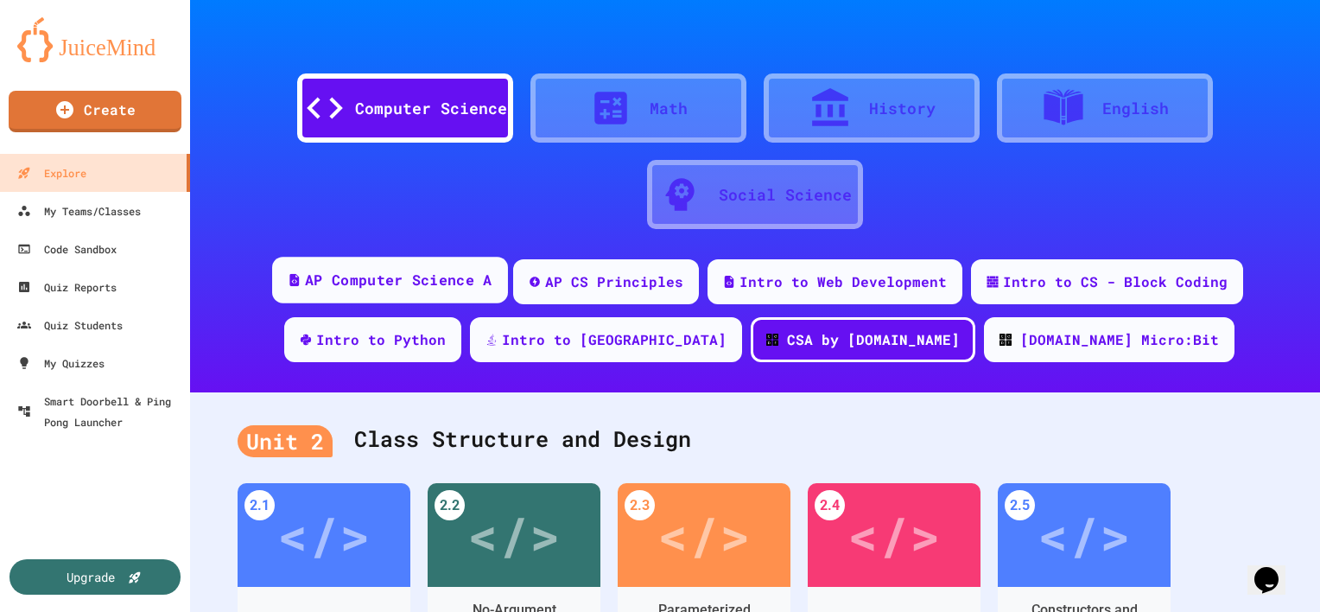
click at [474, 288] on div "AP Computer Science A" at bounding box center [398, 280] width 187 height 22
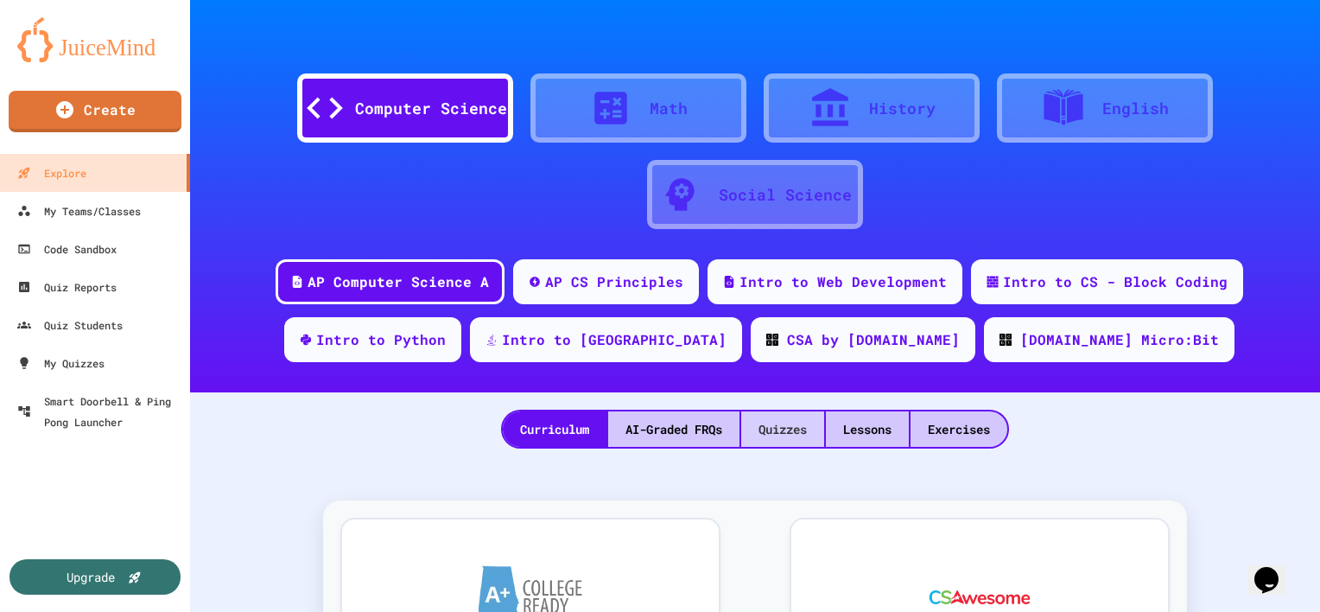
click at [765, 422] on div "Quizzes" at bounding box center [782, 428] width 83 height 35
